Goal: Information Seeking & Learning: Learn about a topic

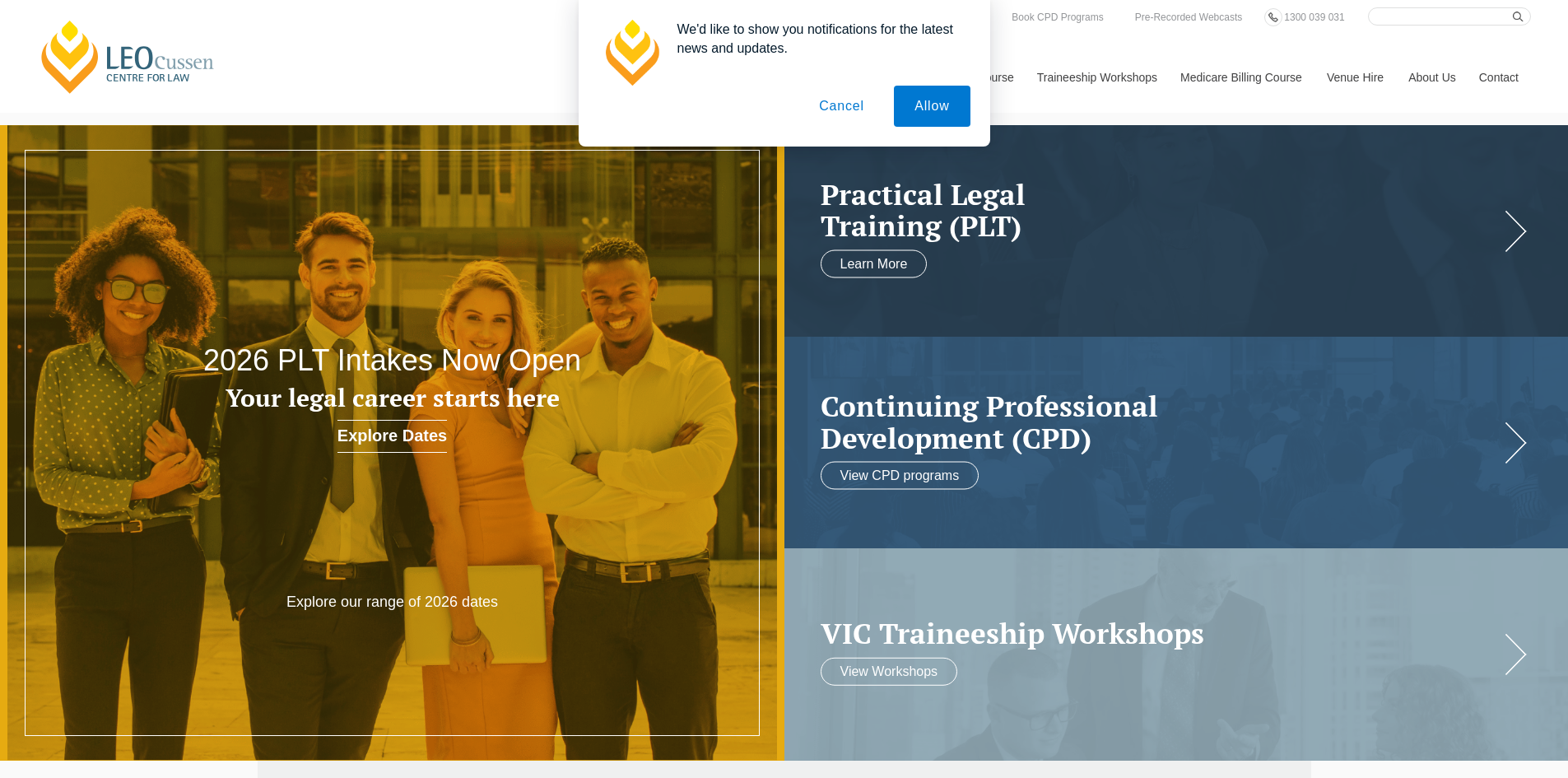
click at [838, 120] on button "Cancel" at bounding box center [841, 106] width 86 height 41
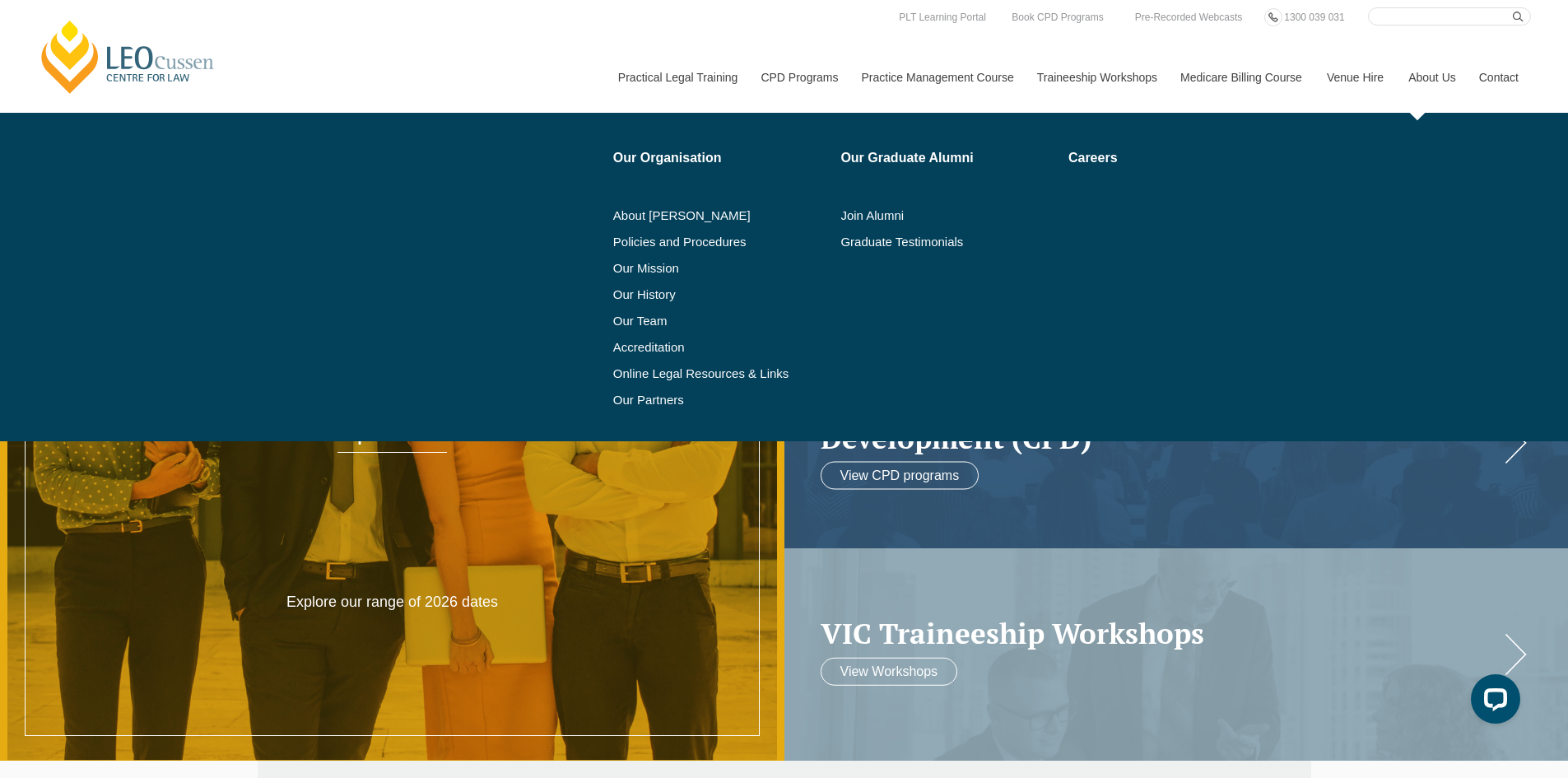
click at [1440, 74] on link "About Us" at bounding box center [1431, 77] width 71 height 71
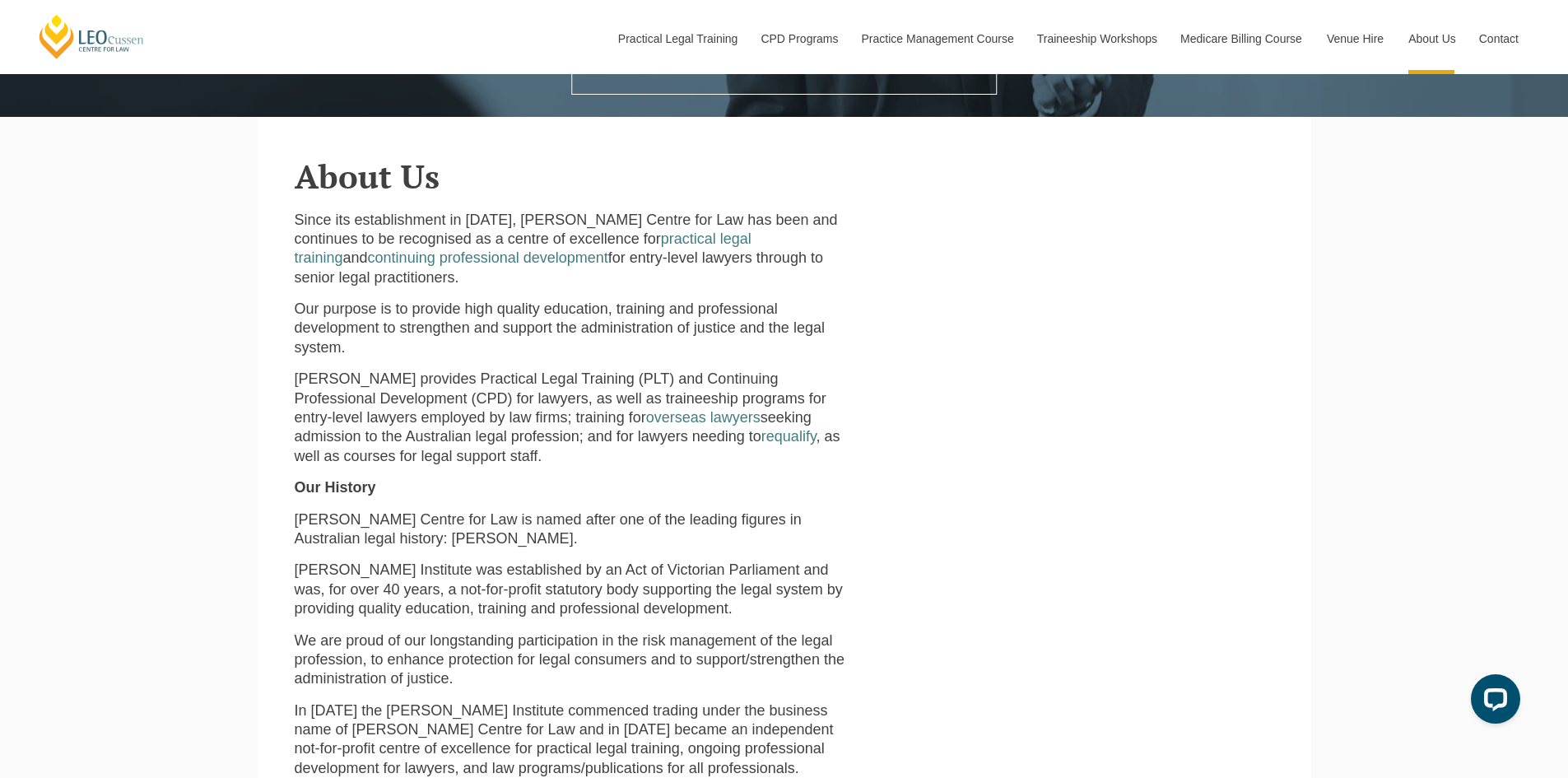
scroll to position [393, 0]
